Goal: Task Accomplishment & Management: Manage account settings

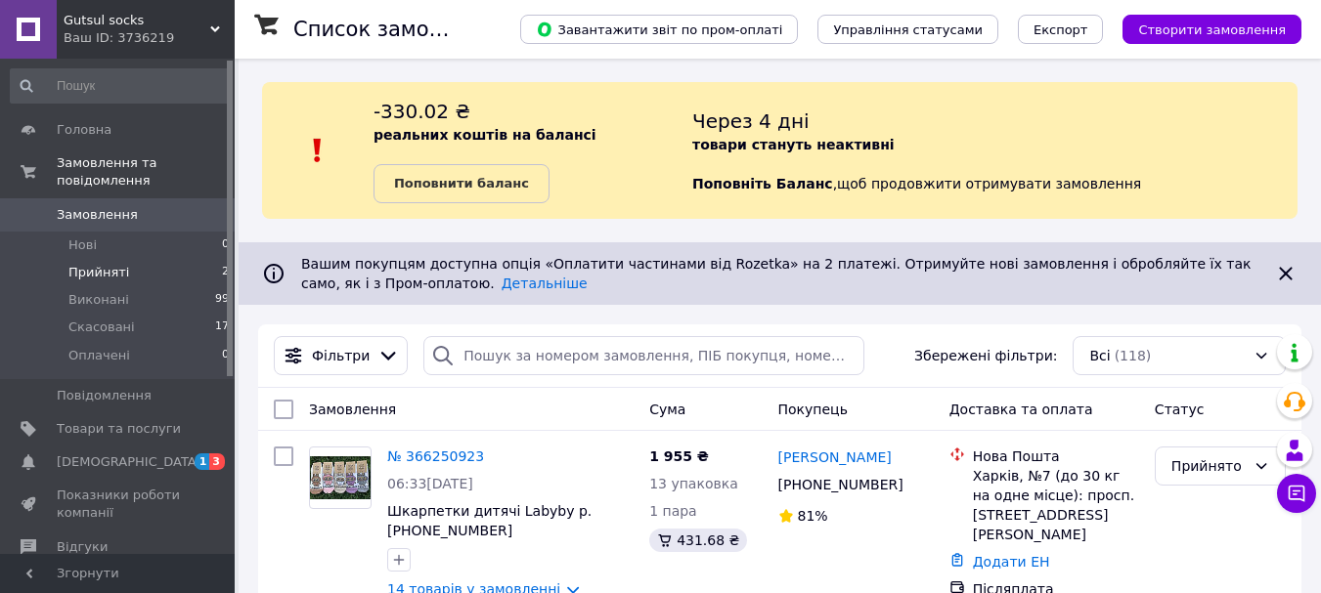
drag, startPoint x: 146, startPoint y: 246, endPoint x: 159, endPoint y: 258, distance: 18.0
click at [147, 259] on li "Прийняті 2" at bounding box center [120, 272] width 240 height 27
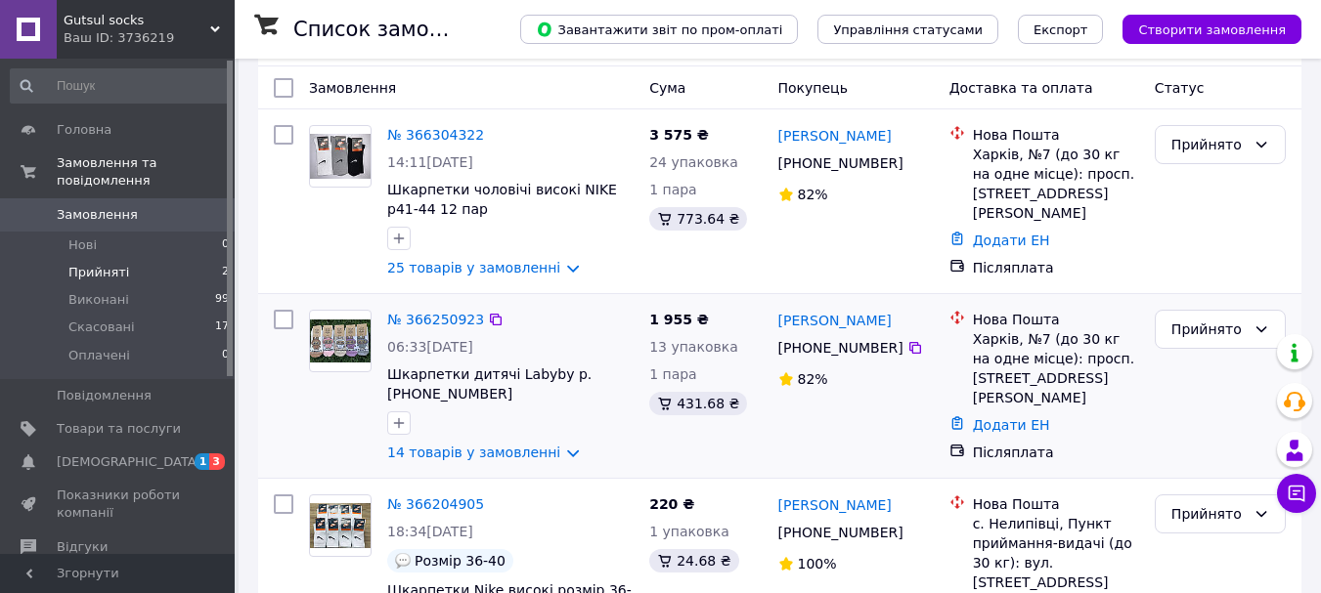
scroll to position [391, 0]
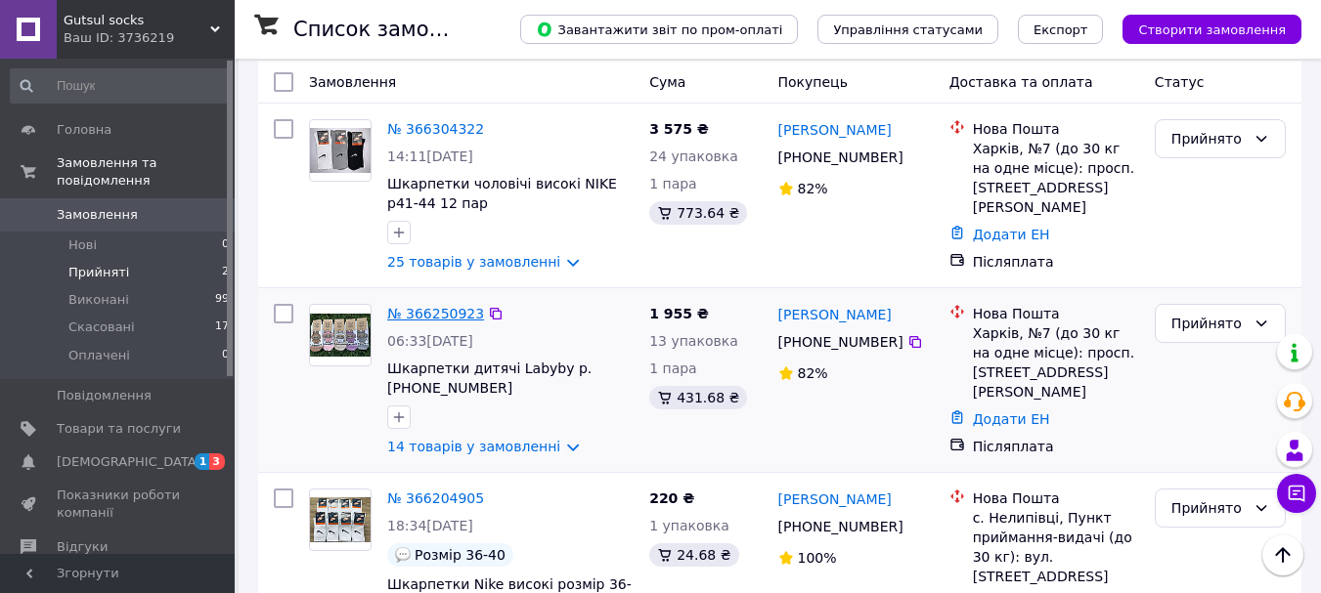
click at [438, 312] on link "№ 366250923" at bounding box center [435, 314] width 97 height 16
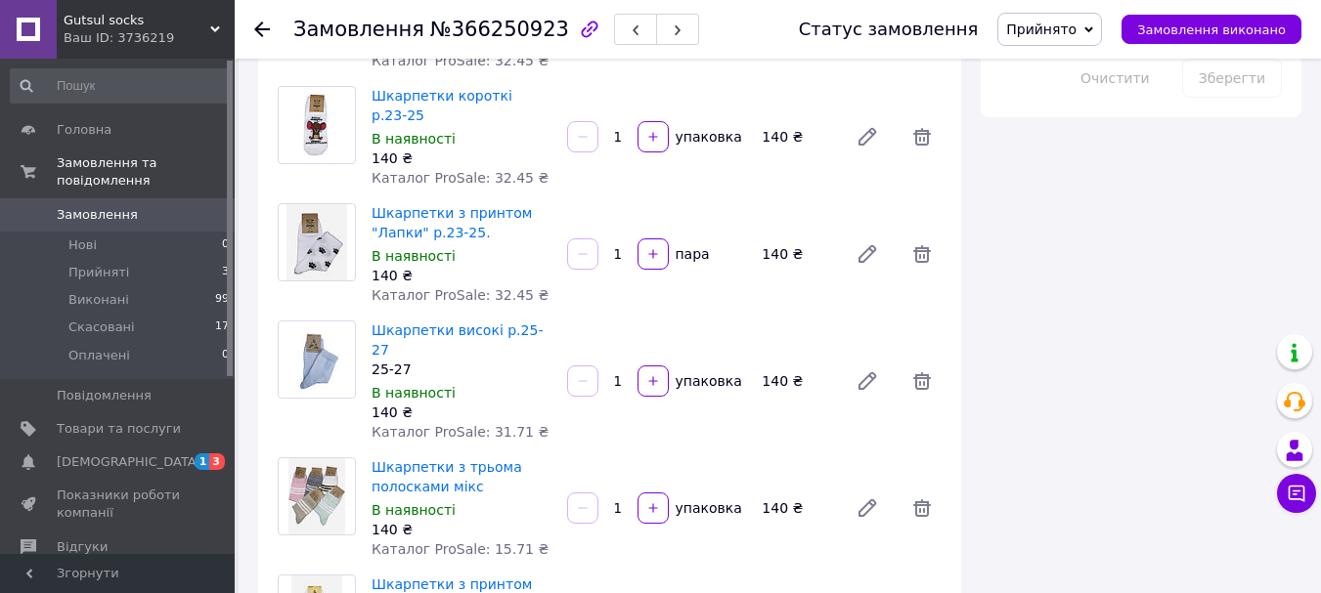
scroll to position [1369, 0]
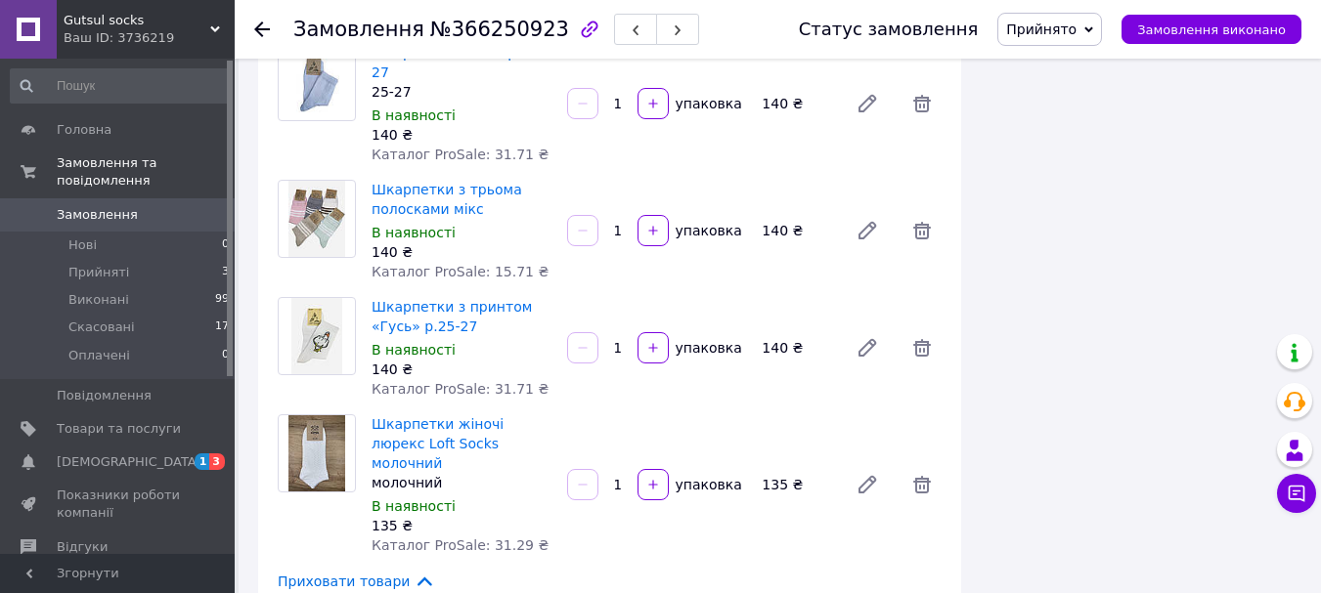
scroll to position [1564, 0]
click at [398, 415] on link "Шкарпетки жіночі люрекс Loft Socks молочний" at bounding box center [437, 442] width 132 height 55
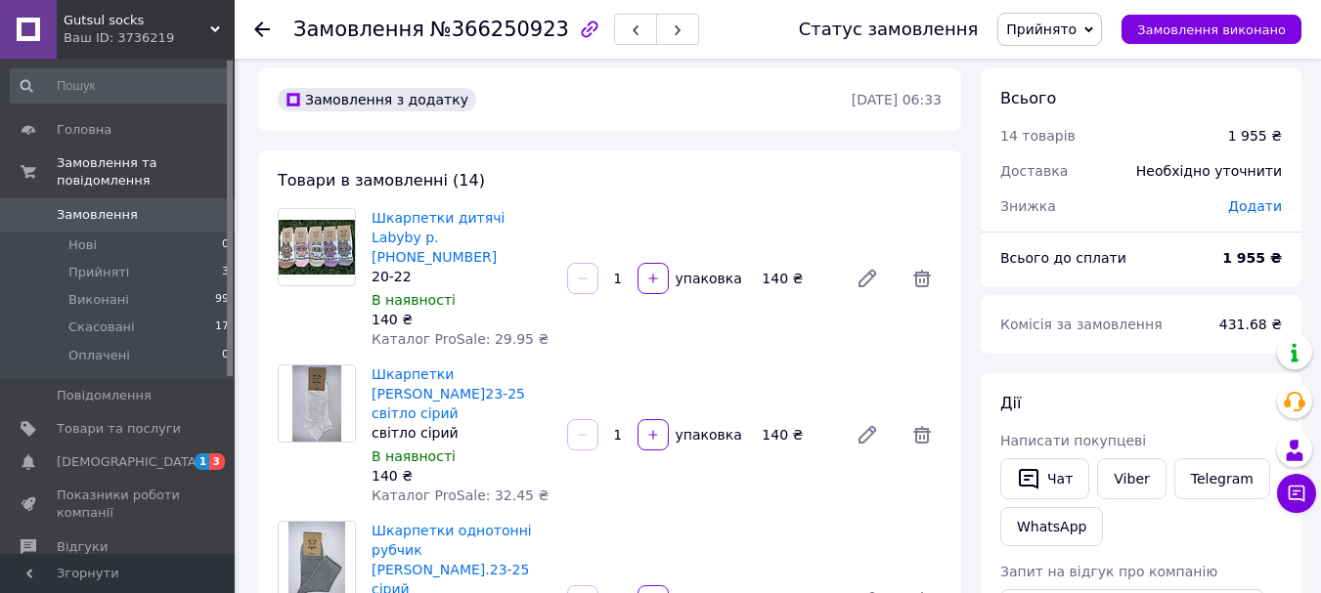
scroll to position [0, 0]
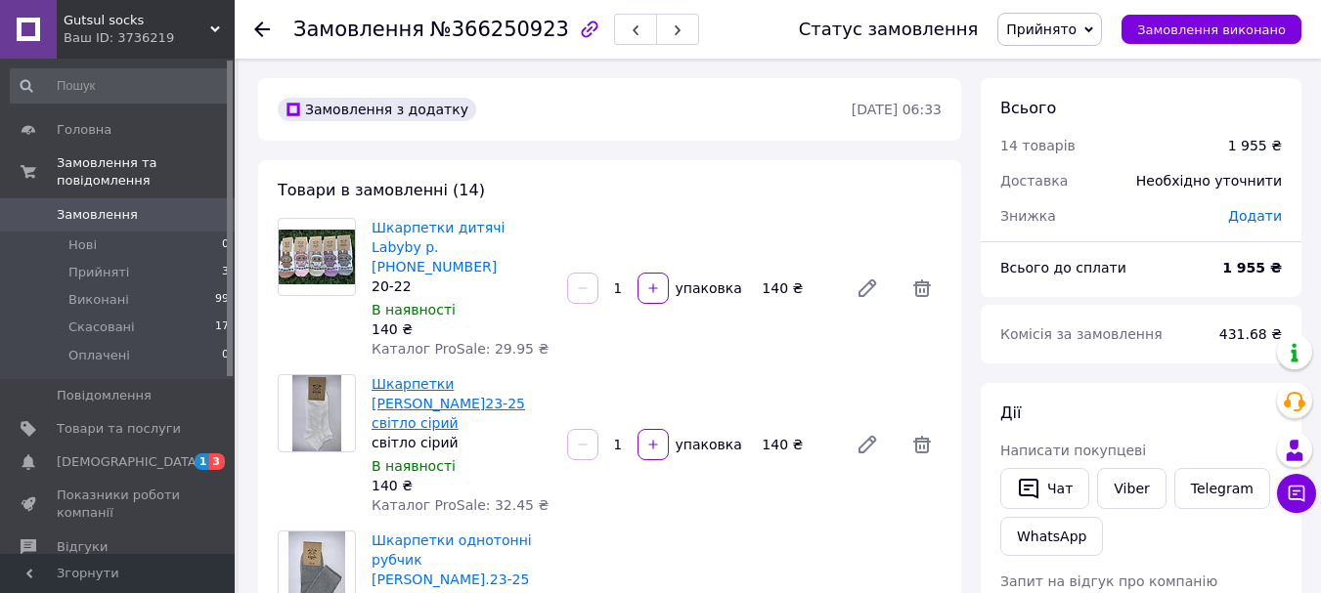
click at [376, 376] on link "Шкарпетки [PERSON_NAME]23-25 світло сірий" at bounding box center [447, 403] width 153 height 55
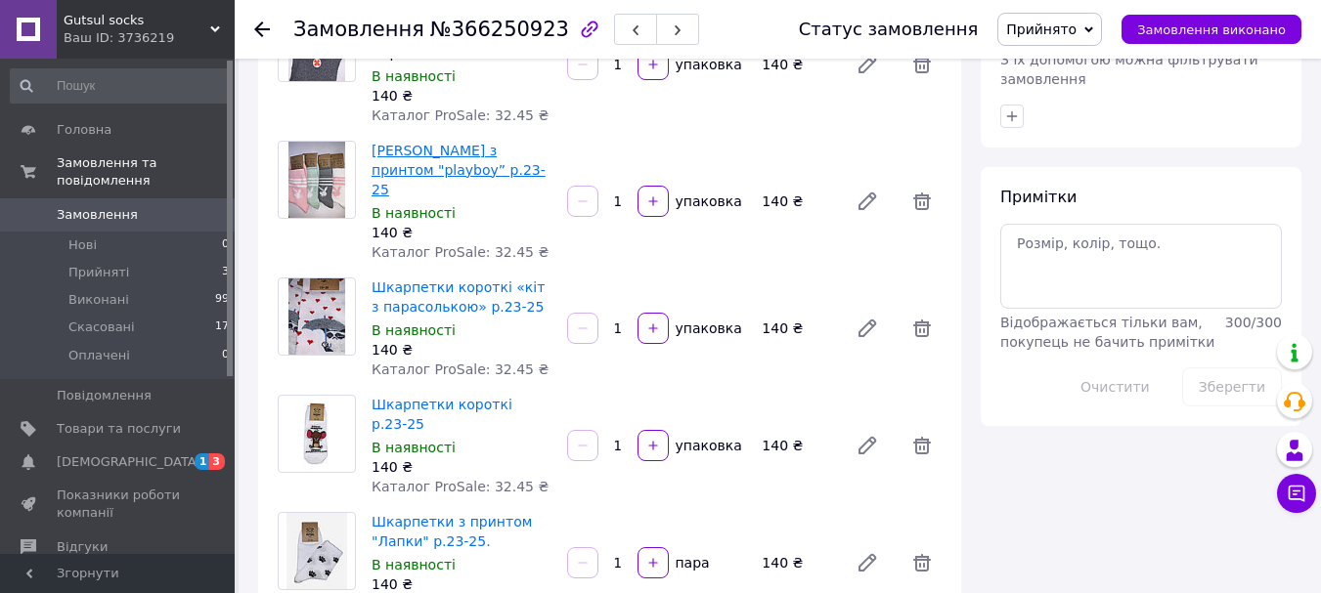
scroll to position [978, 0]
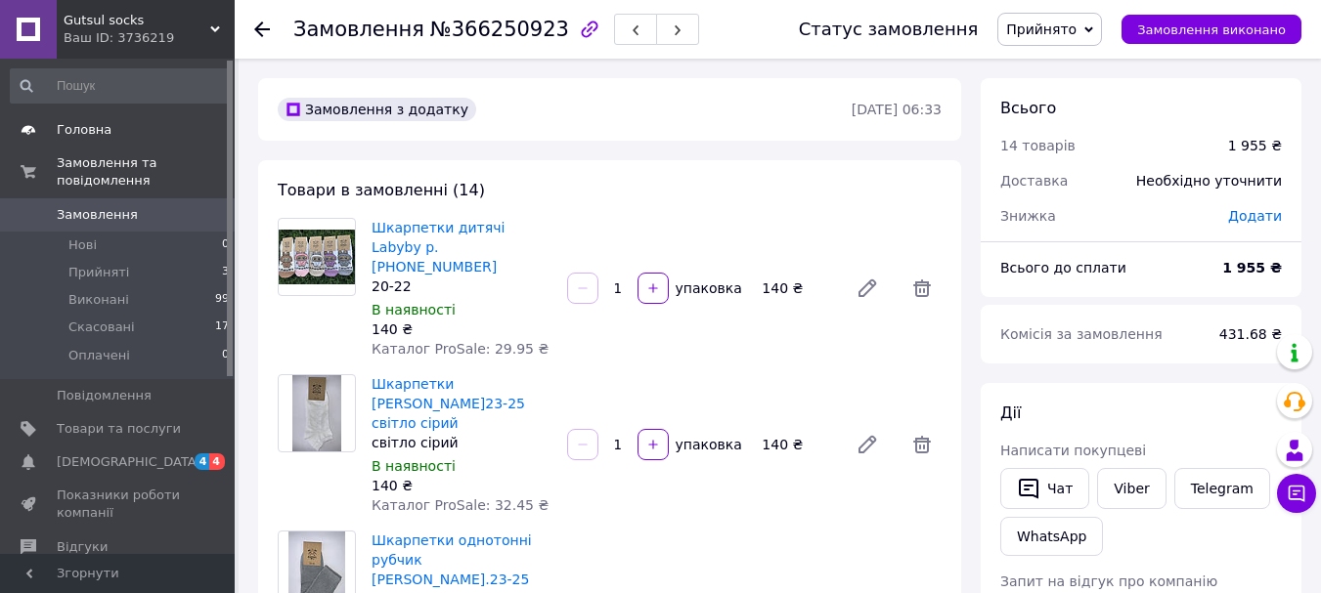
click at [80, 133] on span "Головна" at bounding box center [84, 130] width 55 height 18
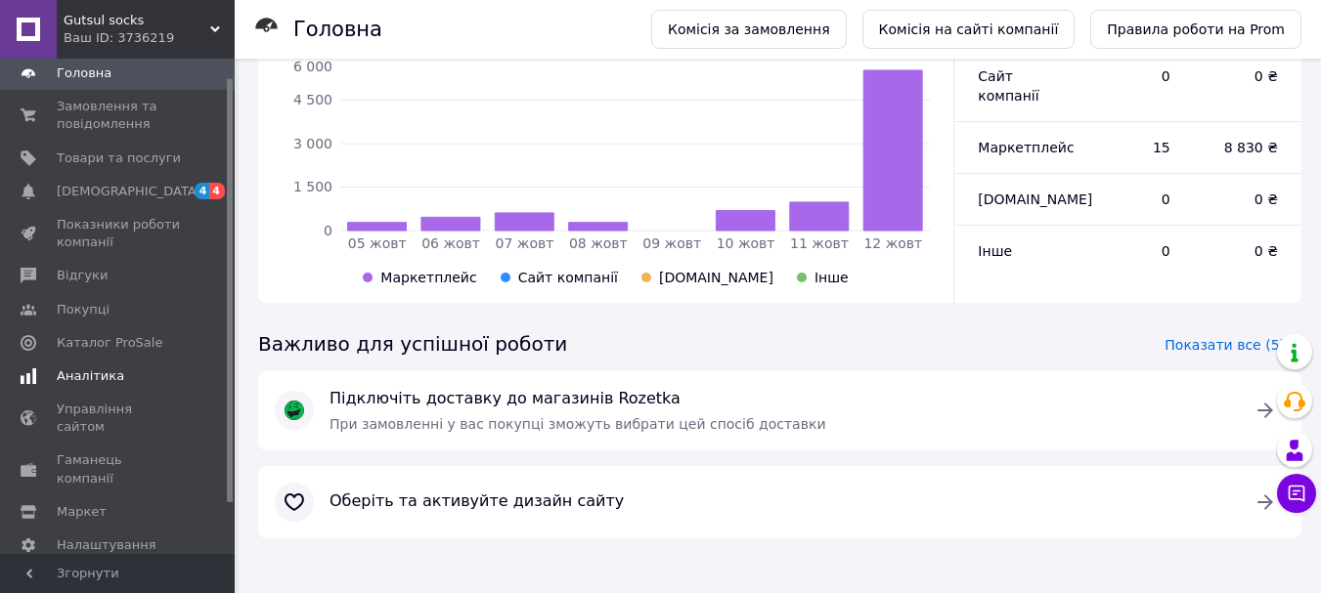
scroll to position [80, 0]
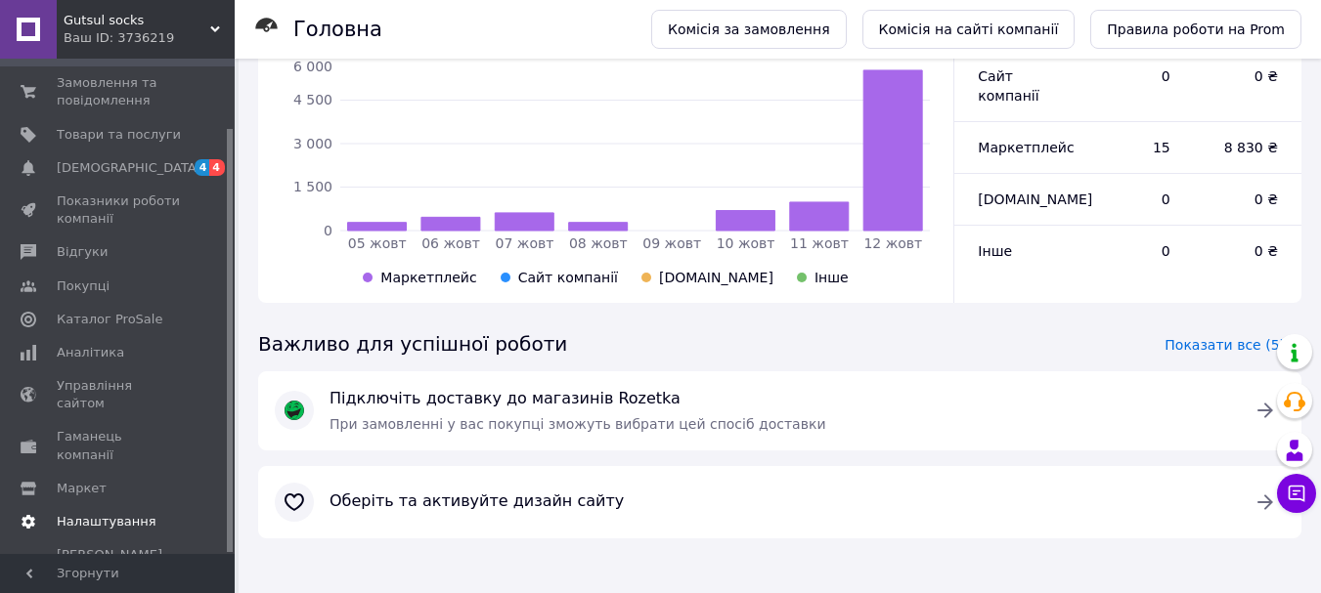
click at [95, 513] on span "Налаштування" at bounding box center [107, 522] width 100 height 18
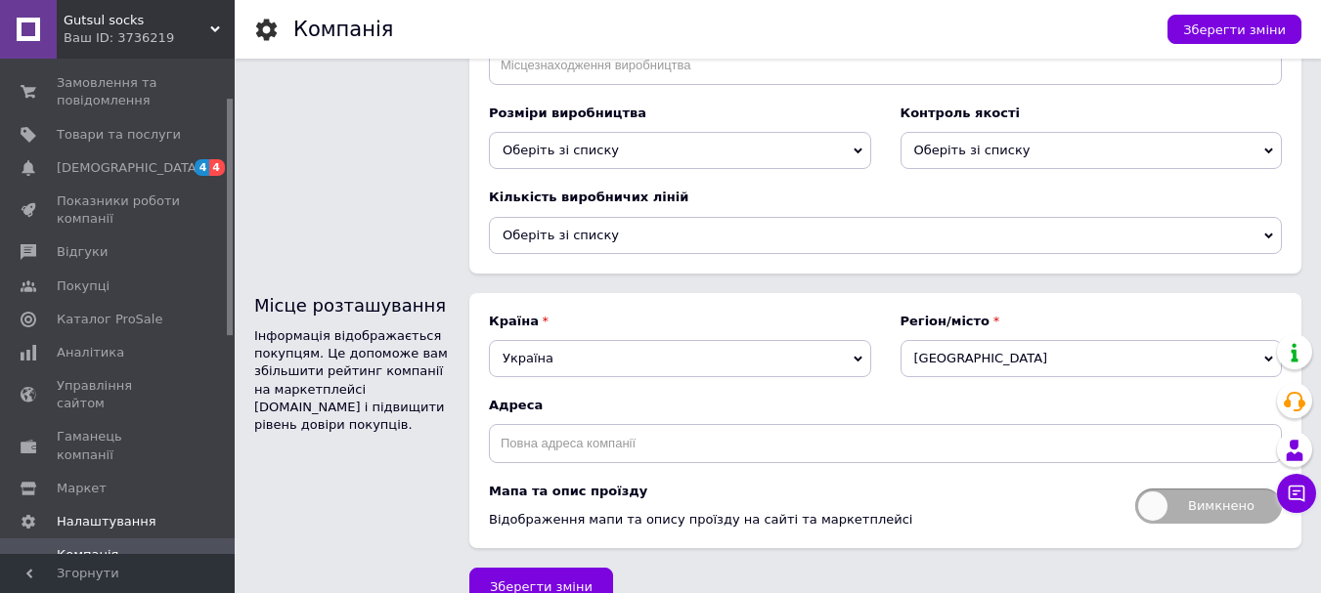
scroll to position [2381, 0]
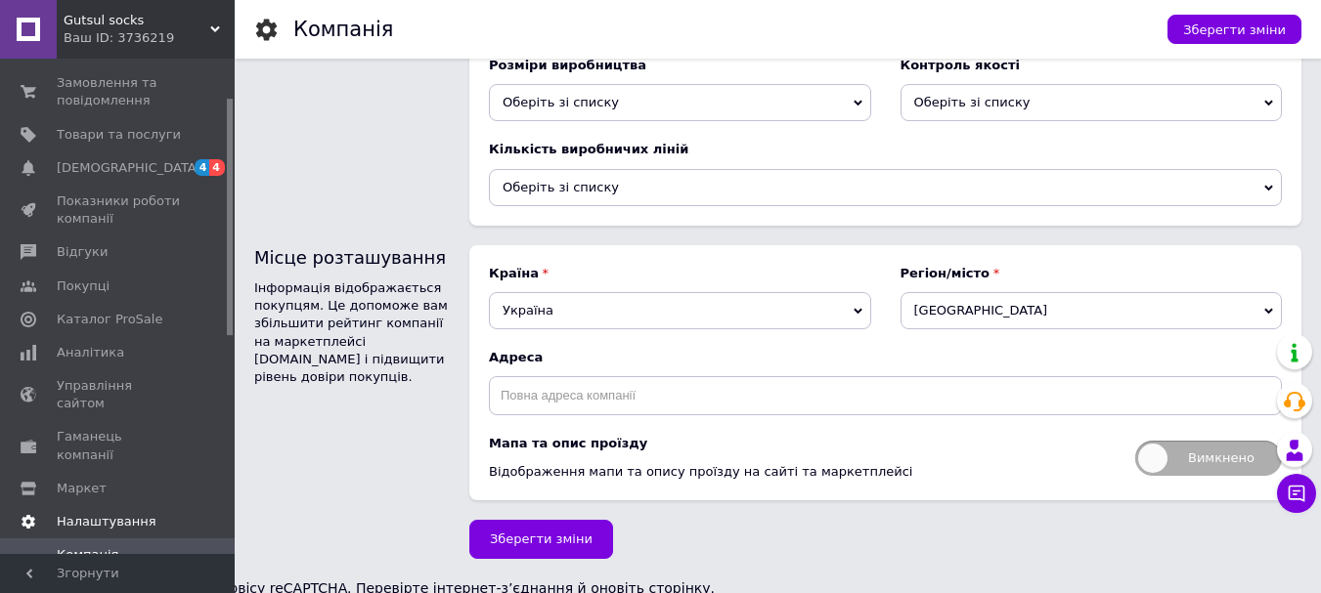
click at [60, 513] on span "Налаштування" at bounding box center [107, 522] width 100 height 18
click at [29, 515] on use at bounding box center [29, 522] width 14 height 14
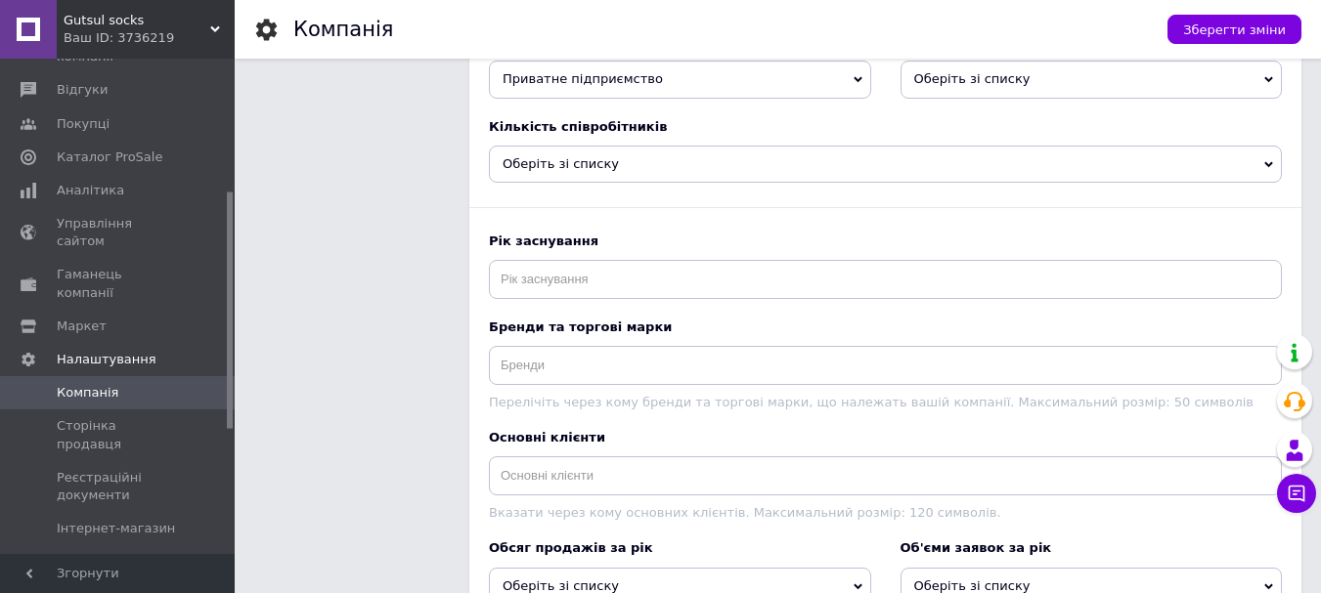
scroll to position [276, 0]
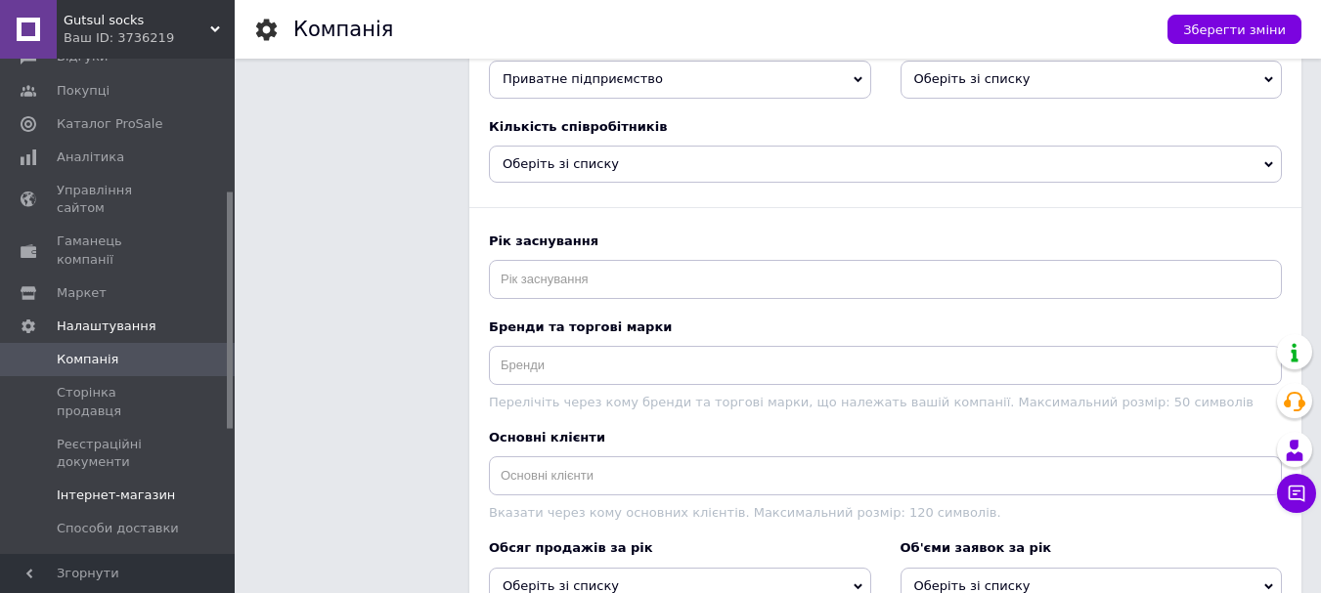
click at [142, 487] on span "Інтернет-магазин" at bounding box center [116, 496] width 118 height 18
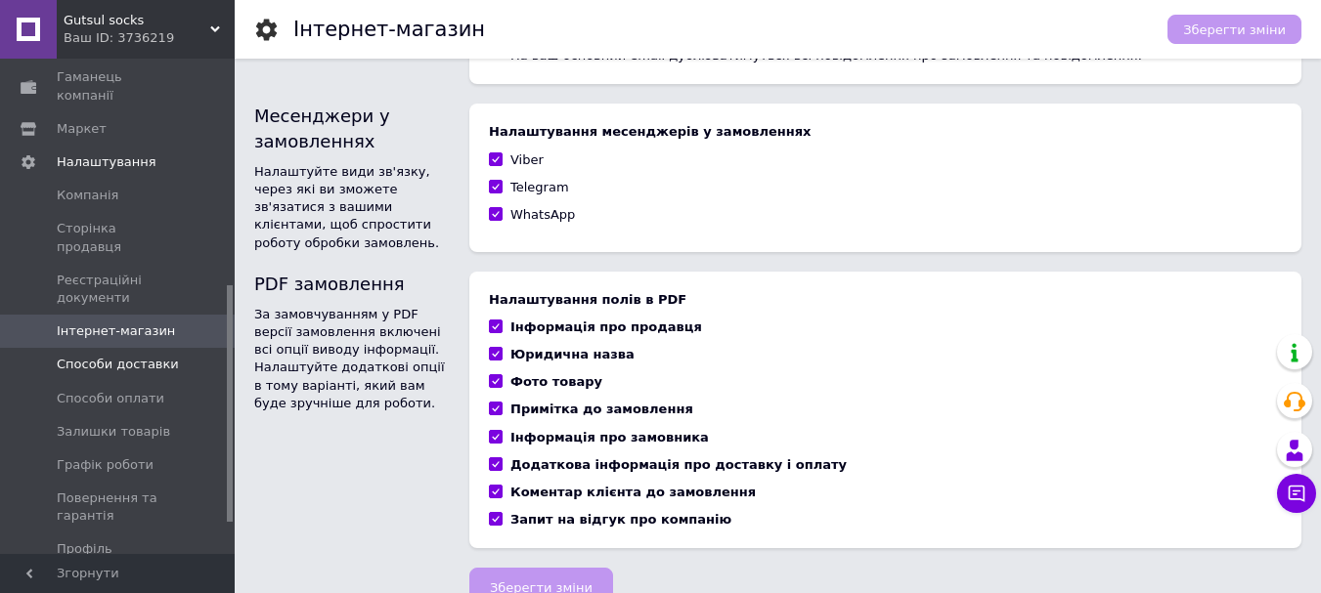
scroll to position [471, 0]
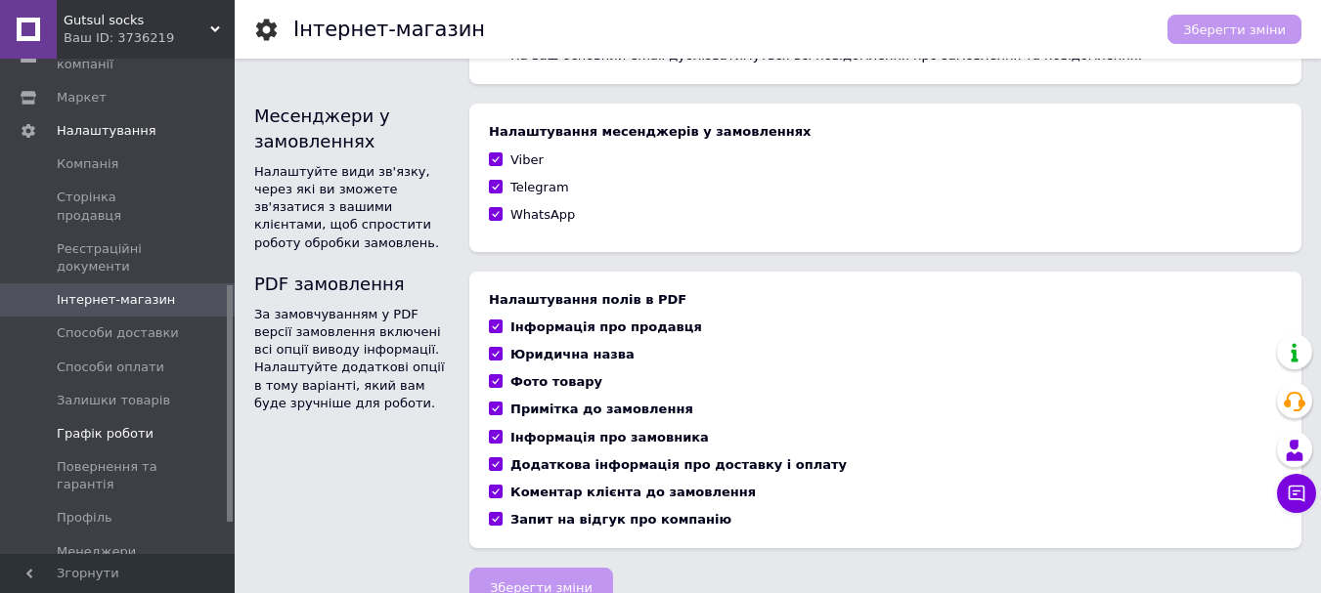
click at [124, 425] on span "Графік роботи" at bounding box center [105, 434] width 97 height 18
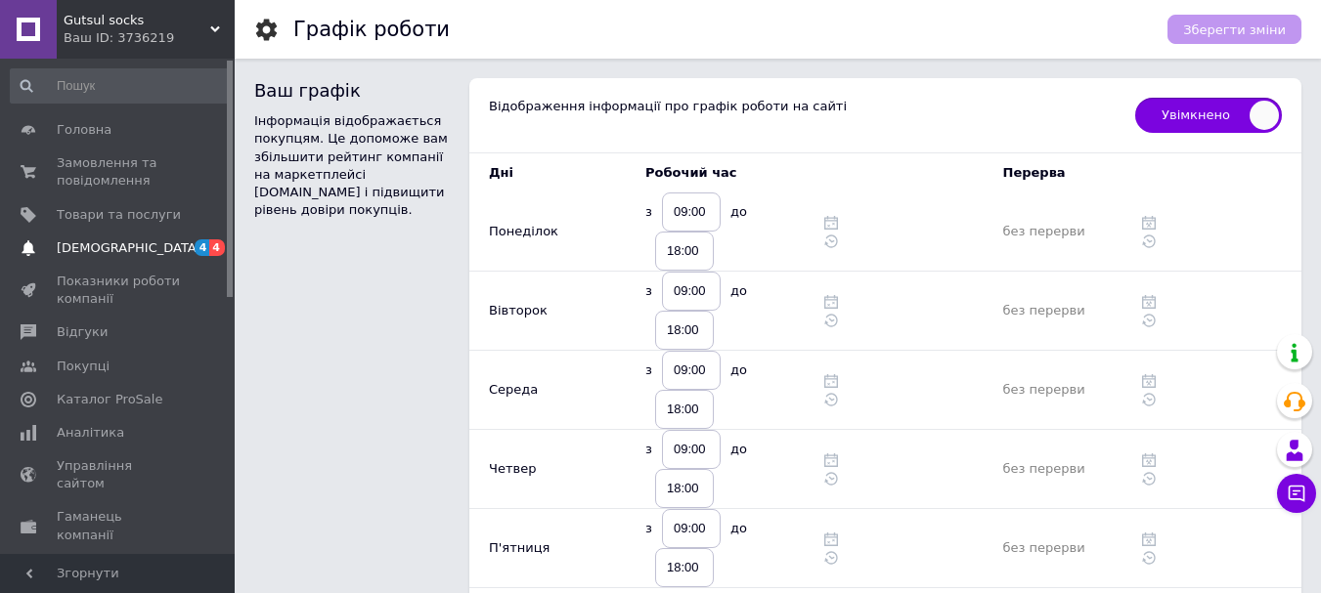
click at [108, 252] on span "[DEMOGRAPHIC_DATA]" at bounding box center [129, 249] width 145 height 18
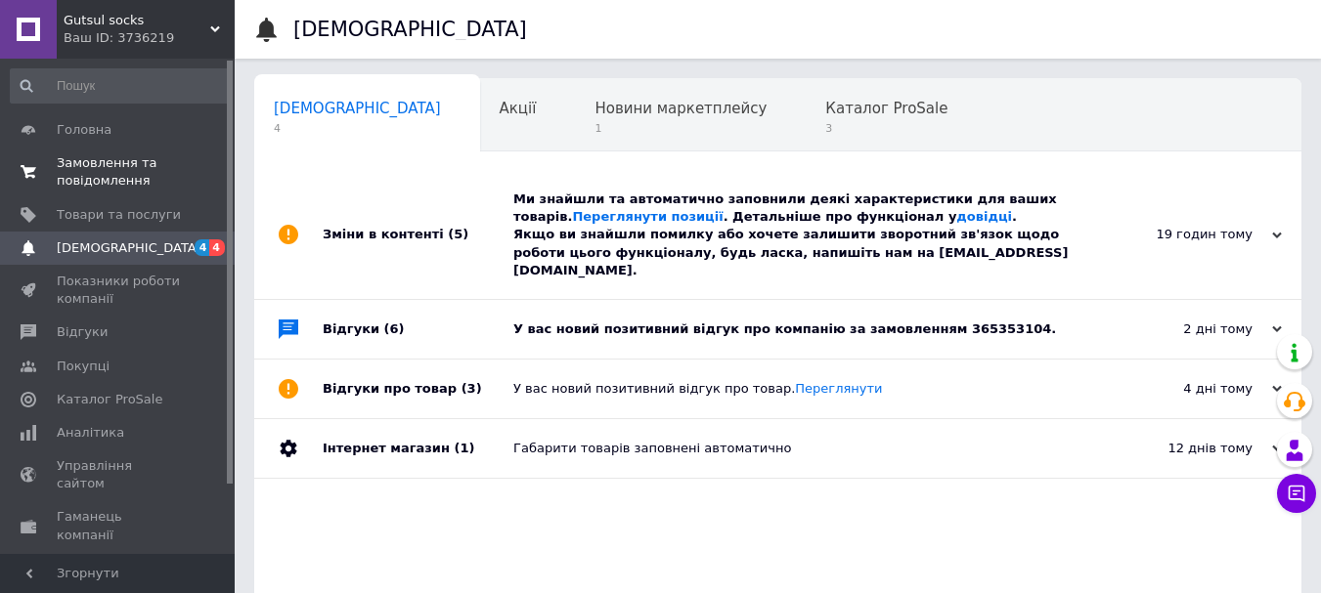
click at [92, 174] on span "Замовлення та повідомлення" at bounding box center [119, 171] width 124 height 35
